Goal: Find specific page/section: Find specific page/section

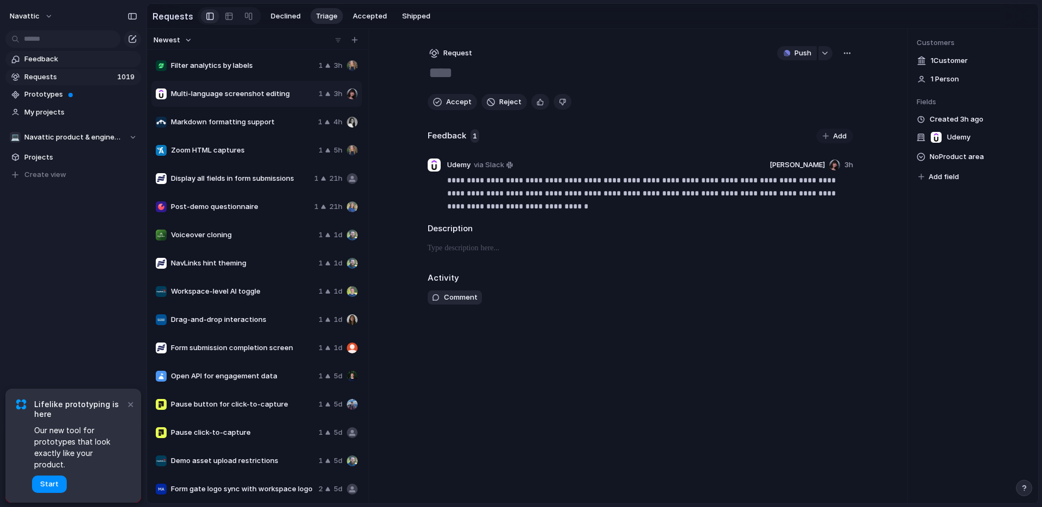
click at [55, 61] on span "Feedback" at bounding box center [80, 59] width 113 height 11
